Goal: Find specific page/section: Find specific page/section

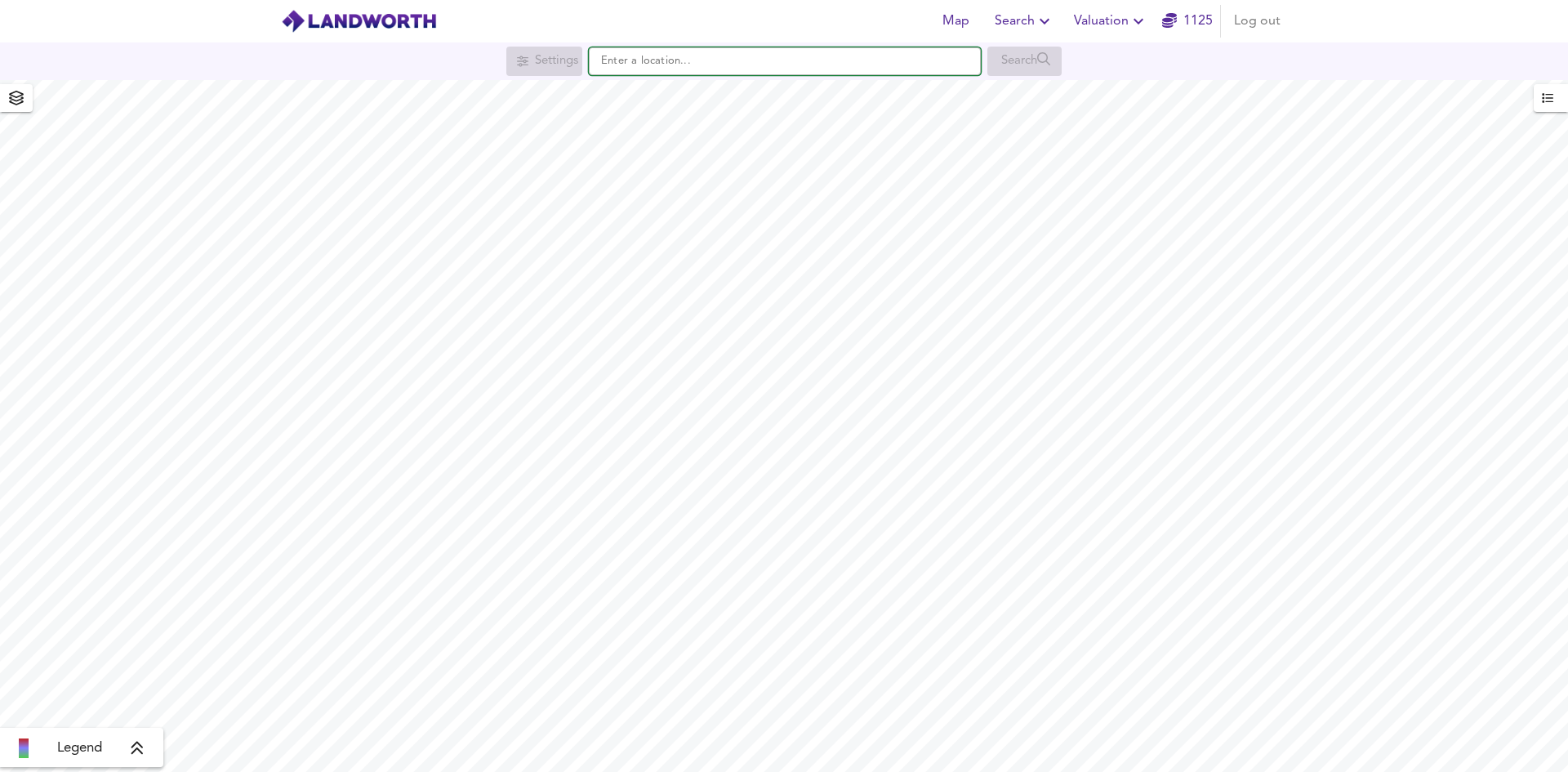
click at [672, 63] on input "text" at bounding box center [785, 62] width 392 height 28
paste input "ST11 9EU"
type input "Caverswall, [STREET_ADDRESS]"
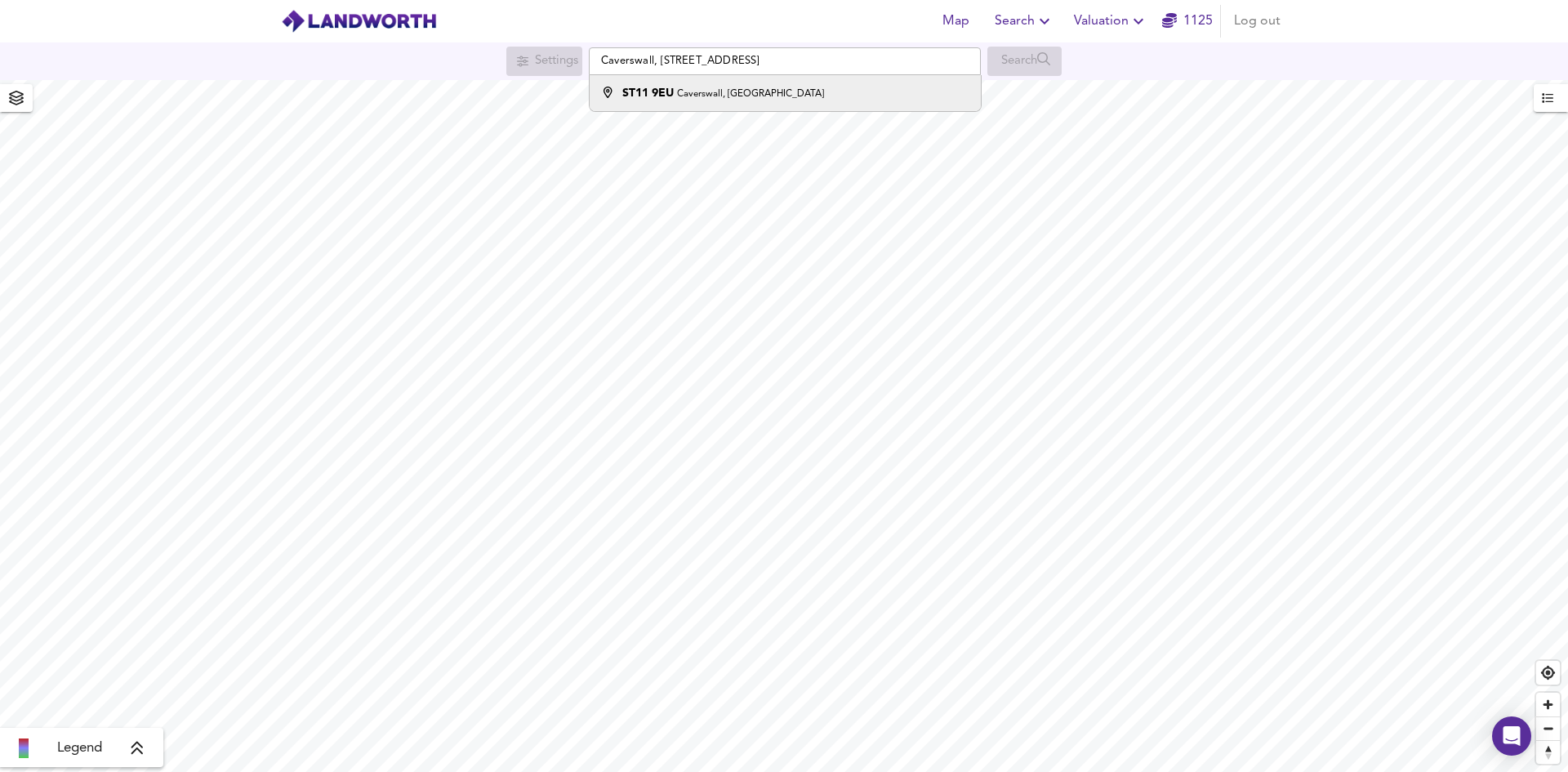
click at [689, 101] on div "[STREET_ADDRESS]" at bounding box center [723, 92] width 202 height 16
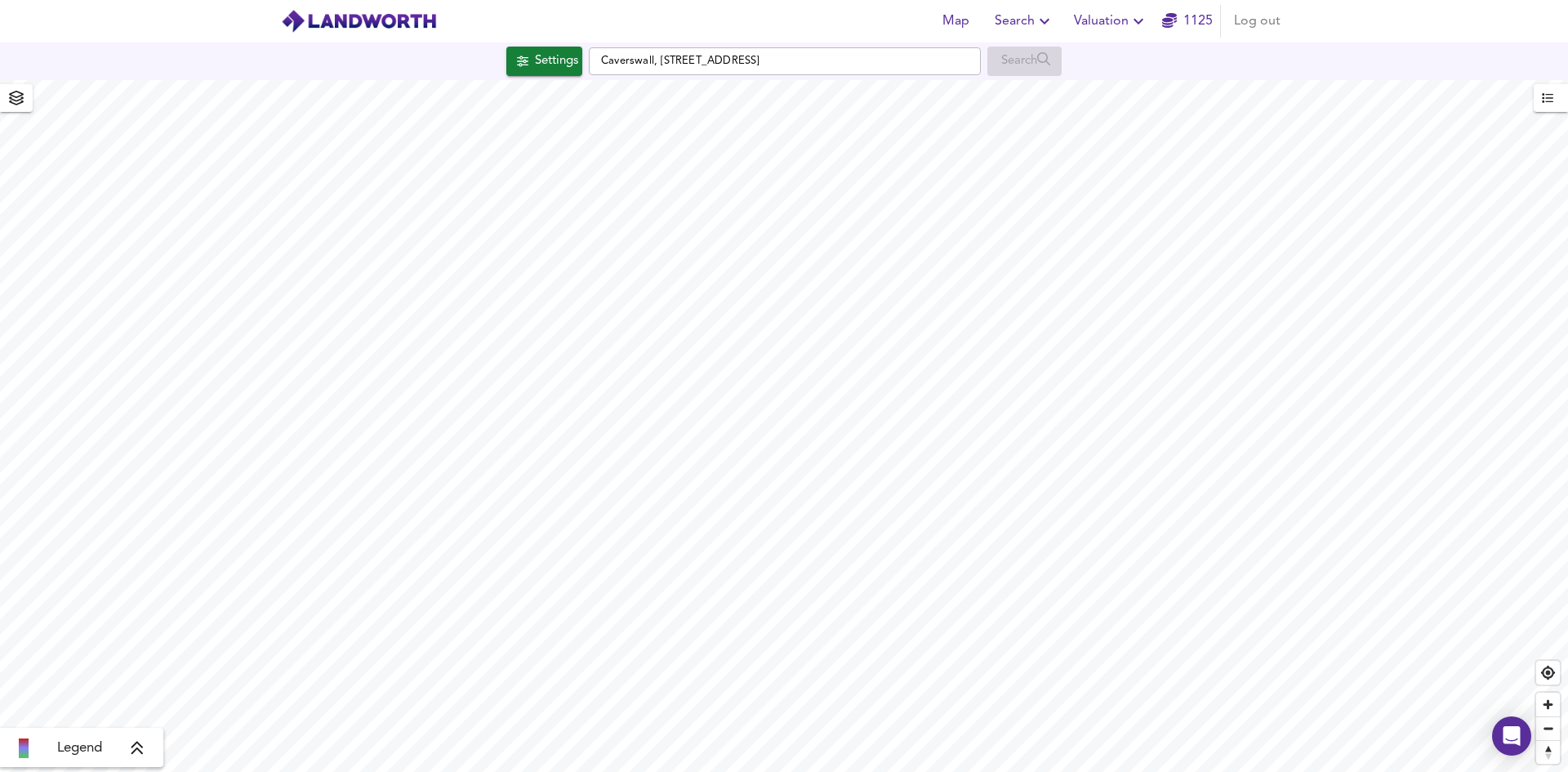
checkbox input "false"
checkbox input "true"
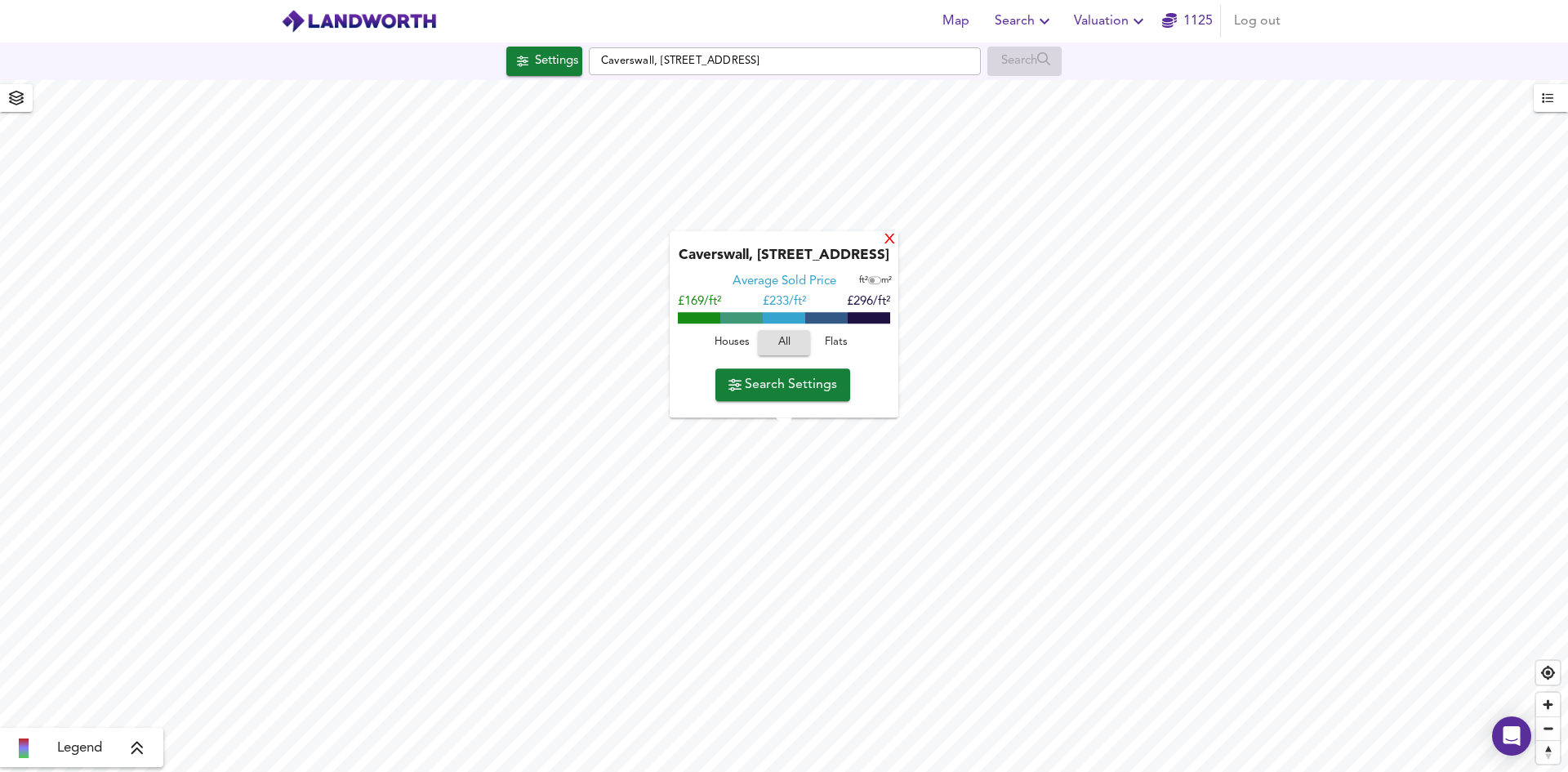
click at [896, 232] on div "X" at bounding box center [889, 240] width 14 height 16
